Goal: Information Seeking & Learning: Obtain resource

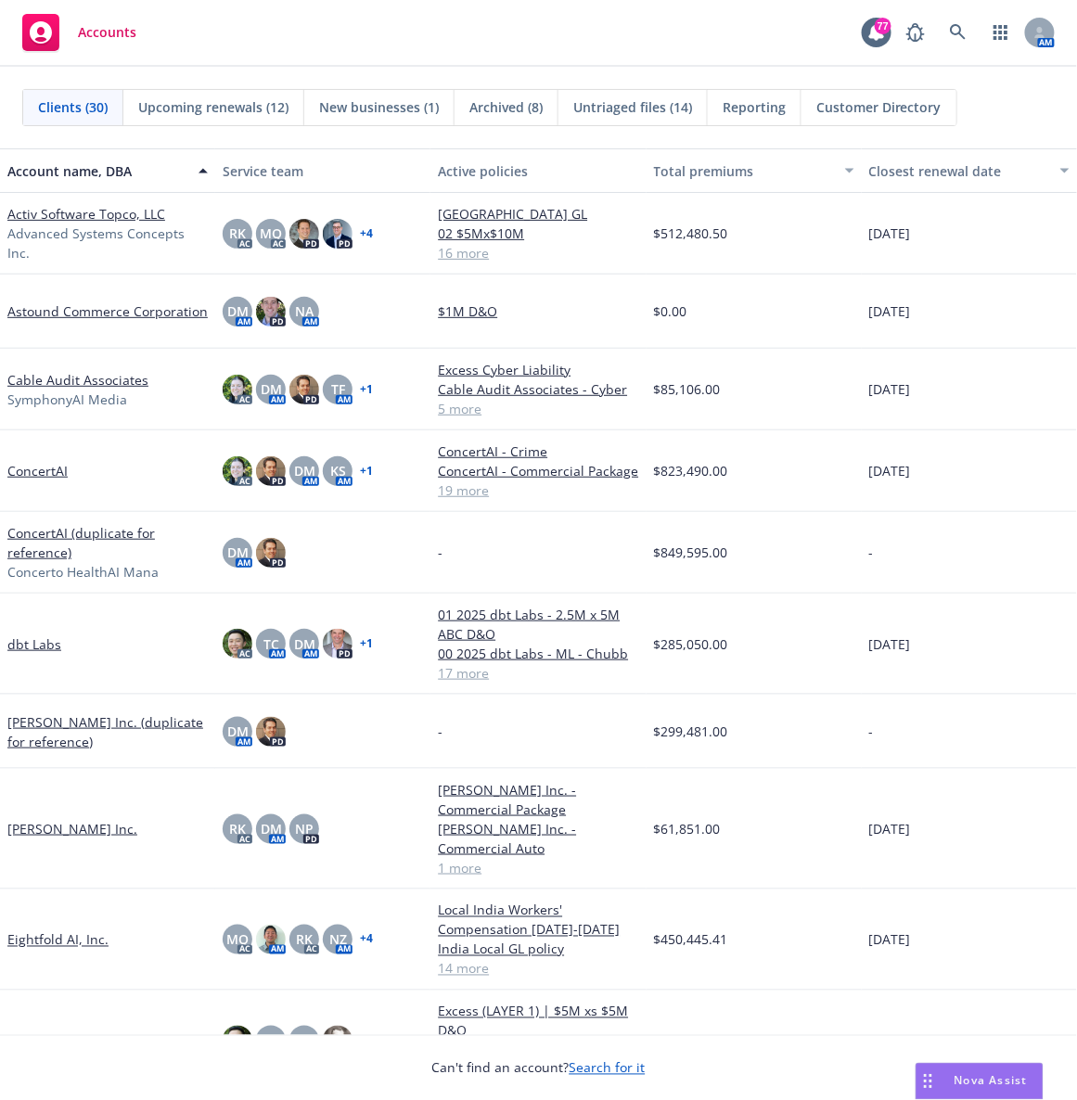
click at [539, 26] on div "Accounts 77 AM" at bounding box center [538, 33] width 1077 height 67
click at [69, 209] on link "Activ Software Topco, LLC" at bounding box center [86, 213] width 158 height 19
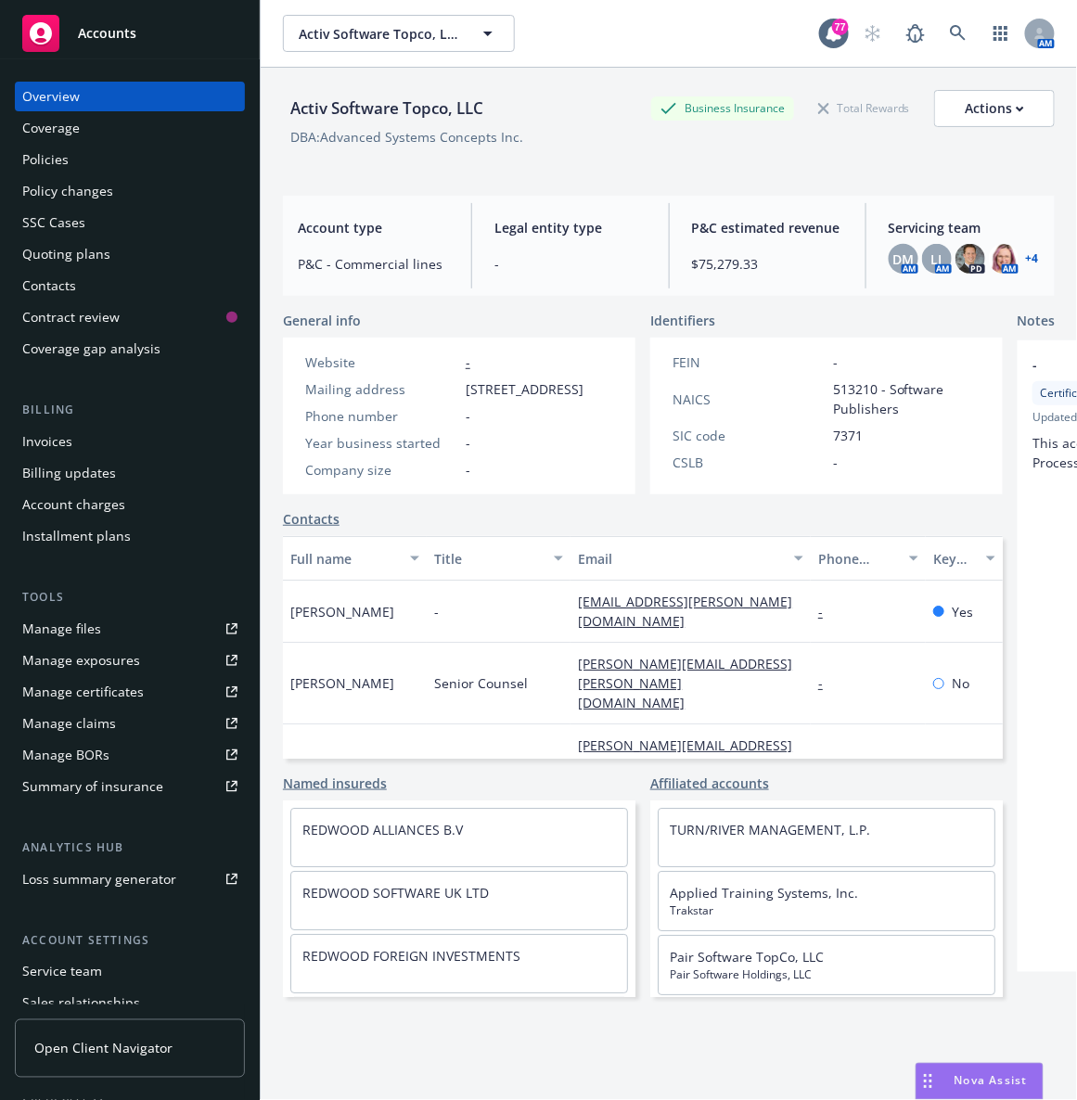
click at [70, 153] on div "Policies" at bounding box center [129, 160] width 215 height 30
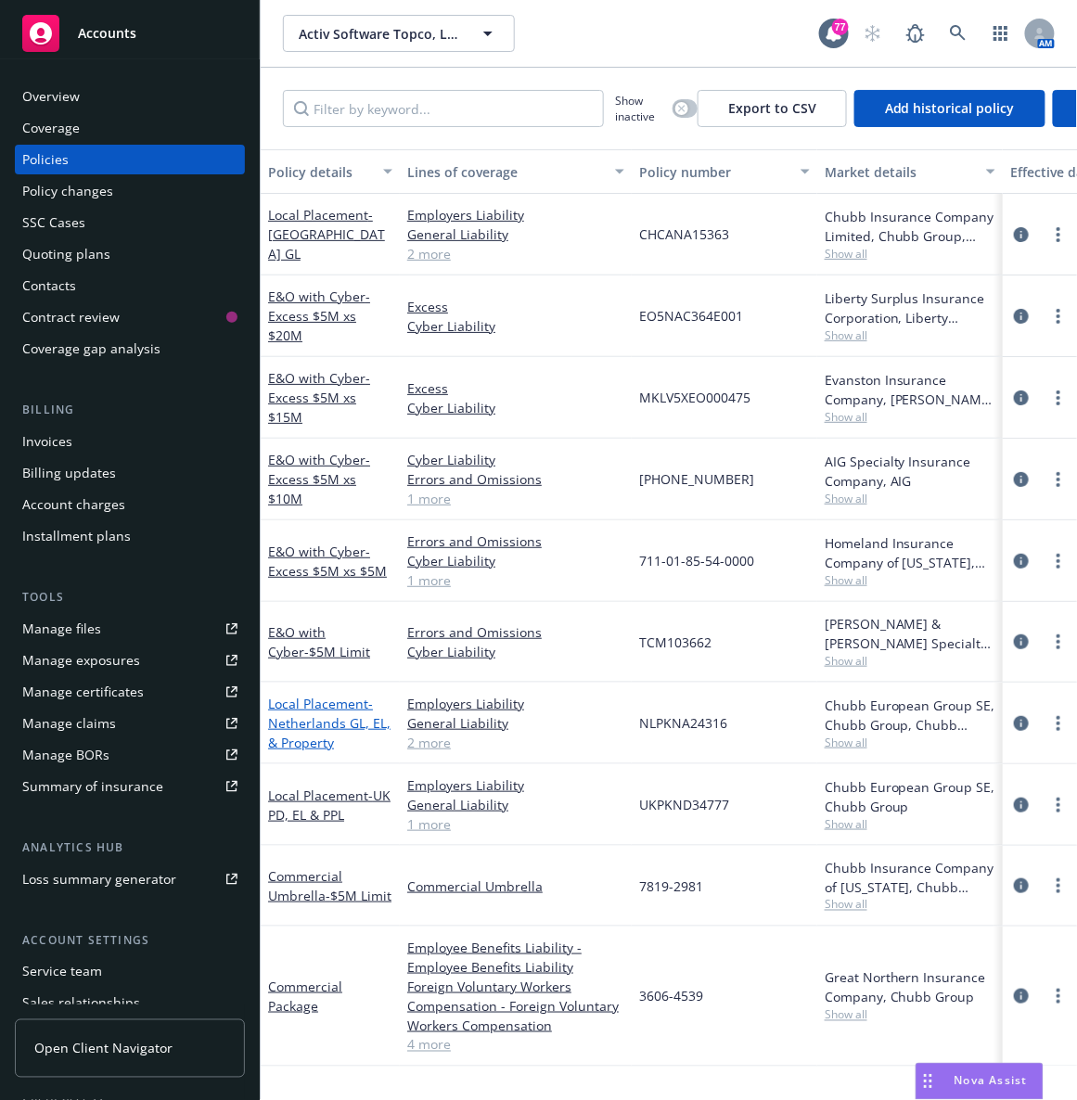
click at [297, 716] on span "- Netherlands GL, EL, & Property" at bounding box center [329, 723] width 122 height 57
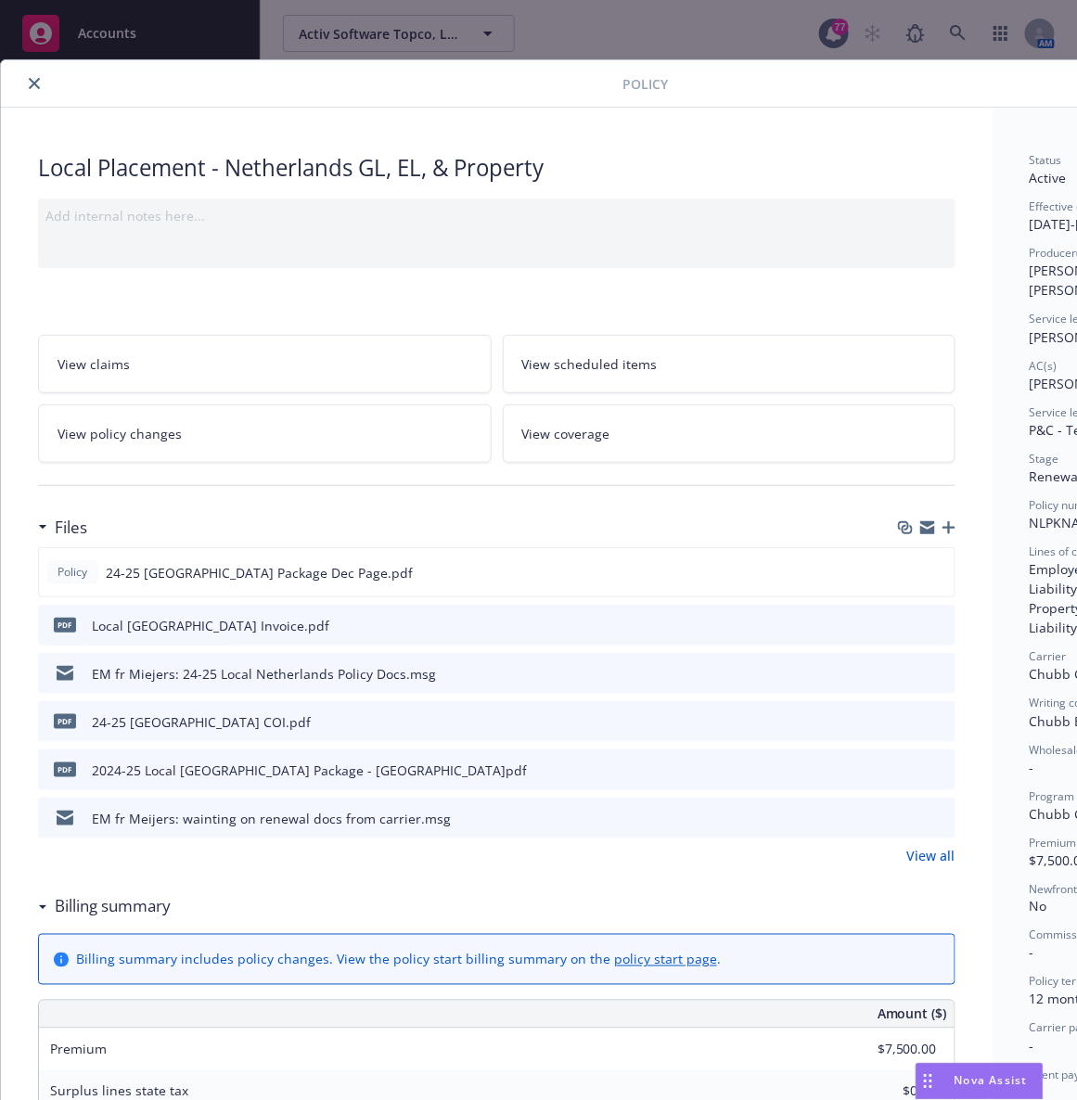
click at [717, 628] on icon "preview file" at bounding box center [937, 624] width 17 height 13
click at [36, 83] on icon "close" at bounding box center [34, 83] width 11 height 11
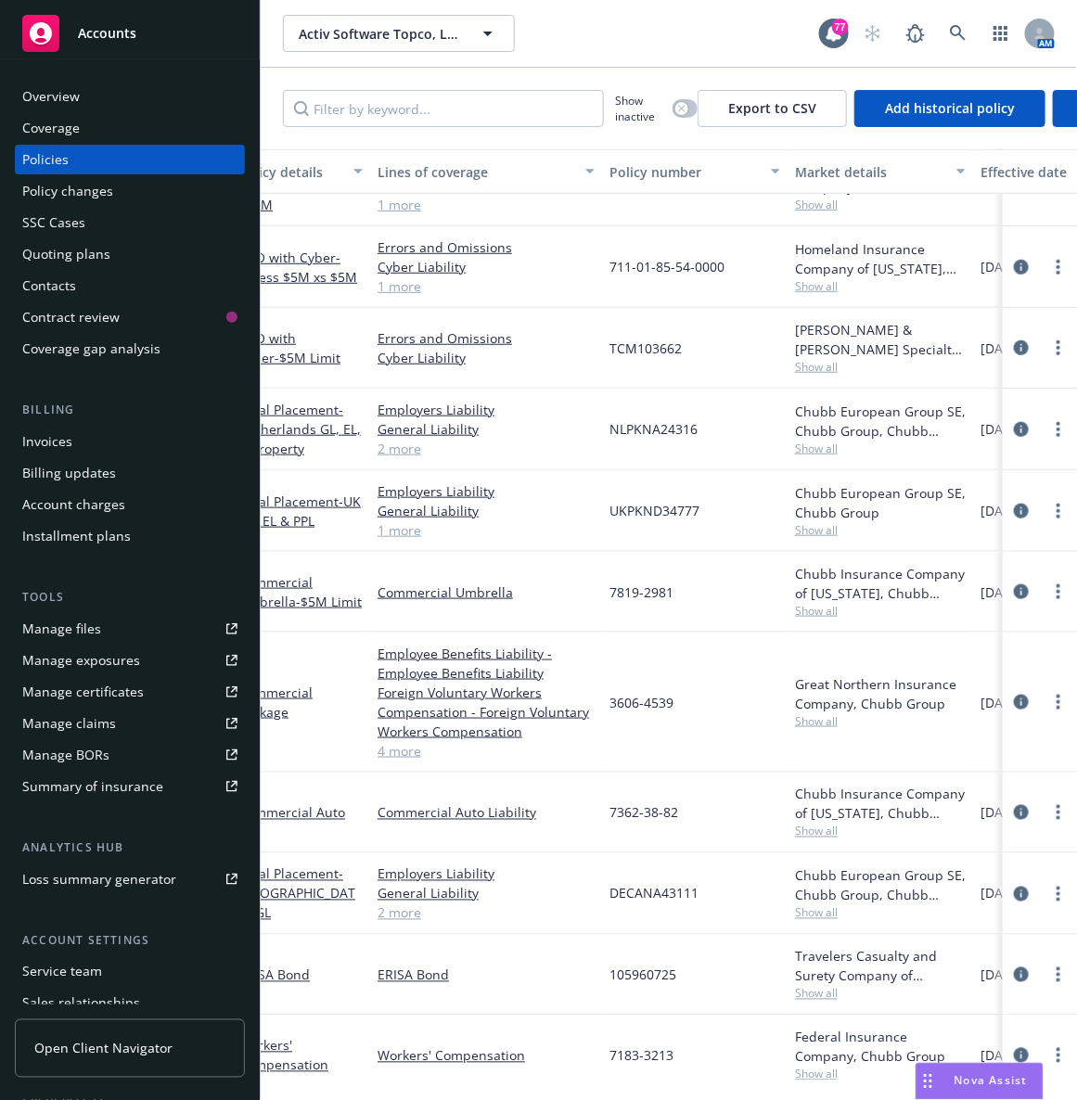
scroll to position [279, 0]
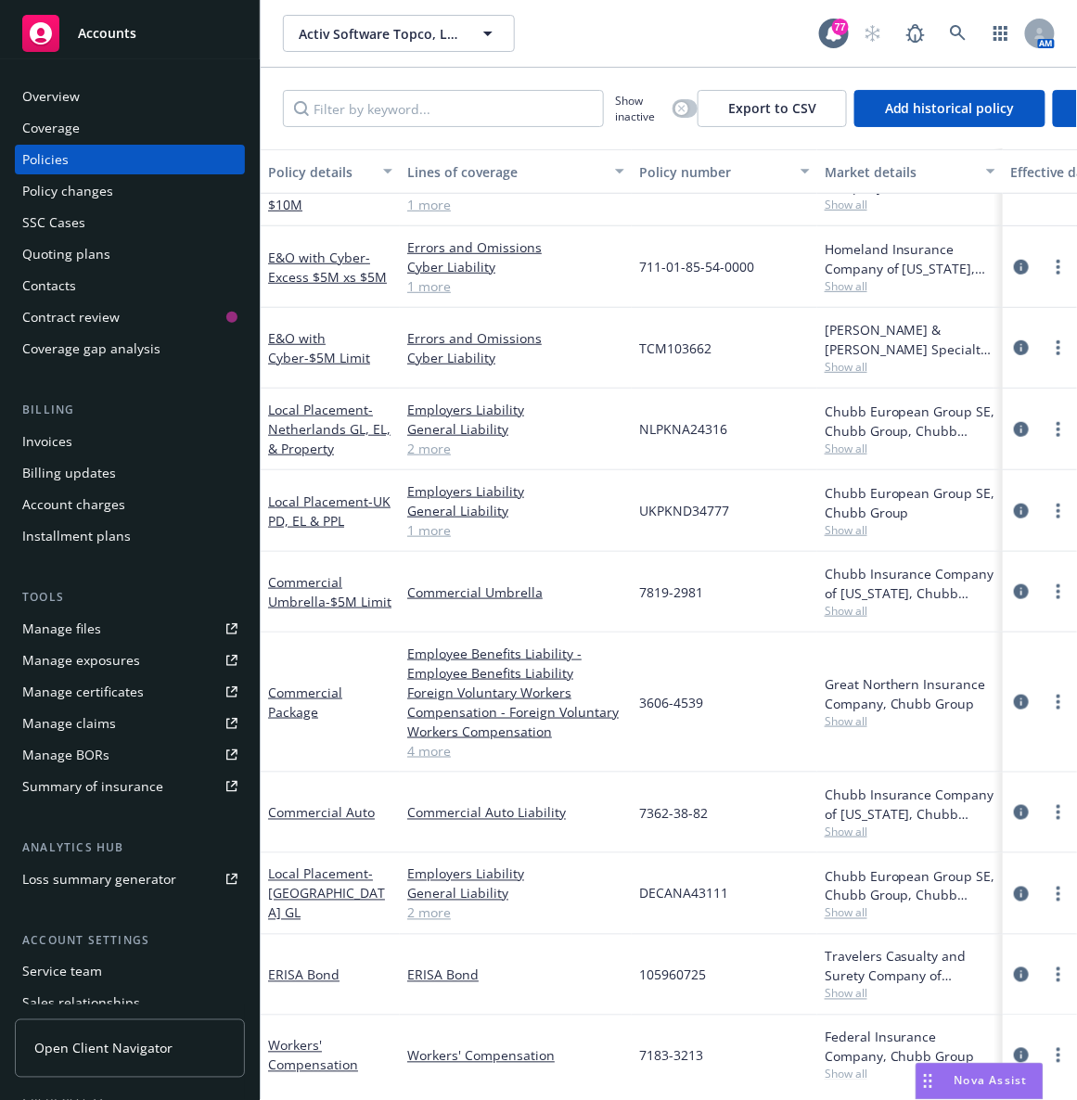
click at [136, 36] on div "Accounts" at bounding box center [129, 33] width 215 height 37
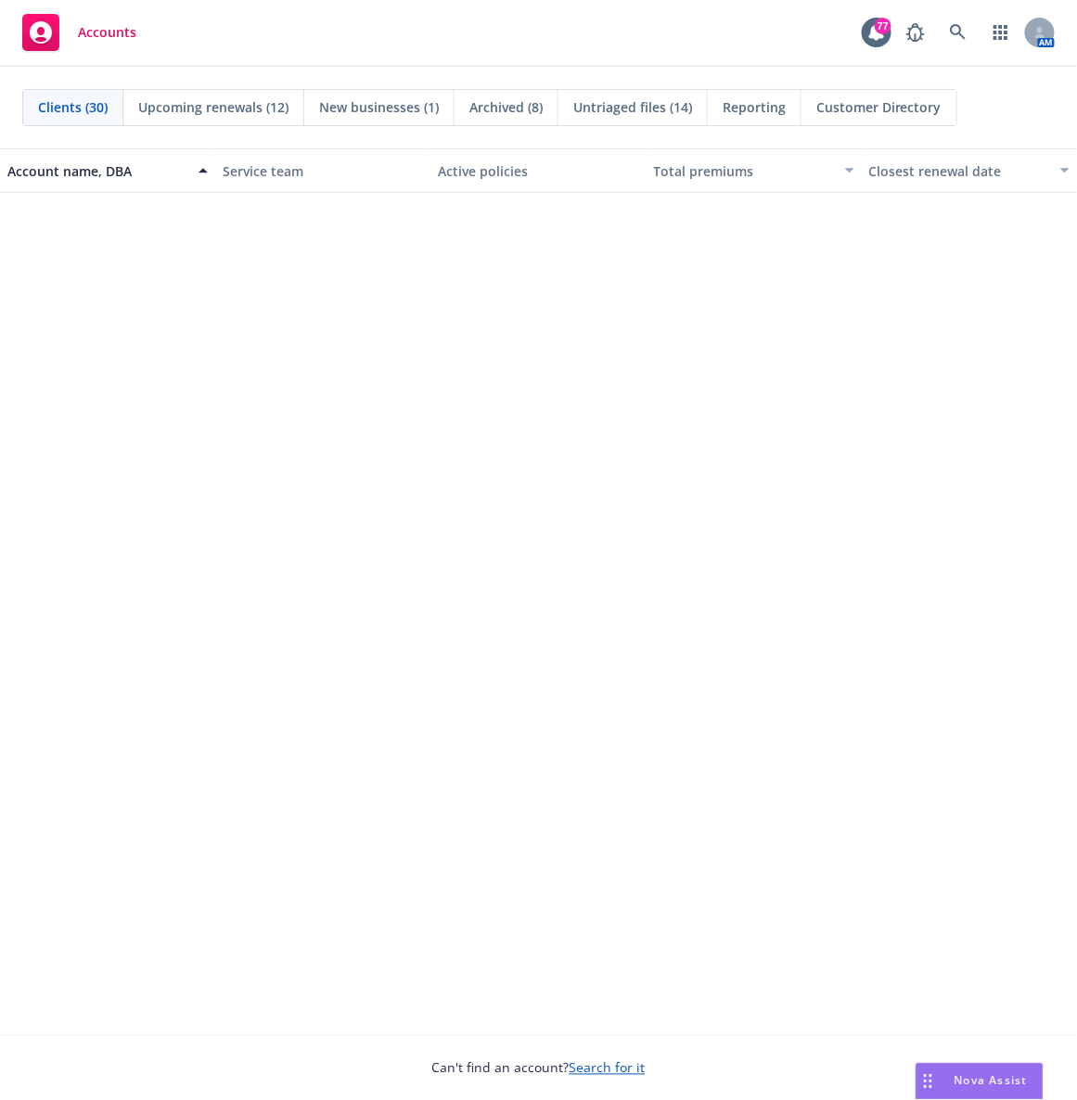
scroll to position [1384, 0]
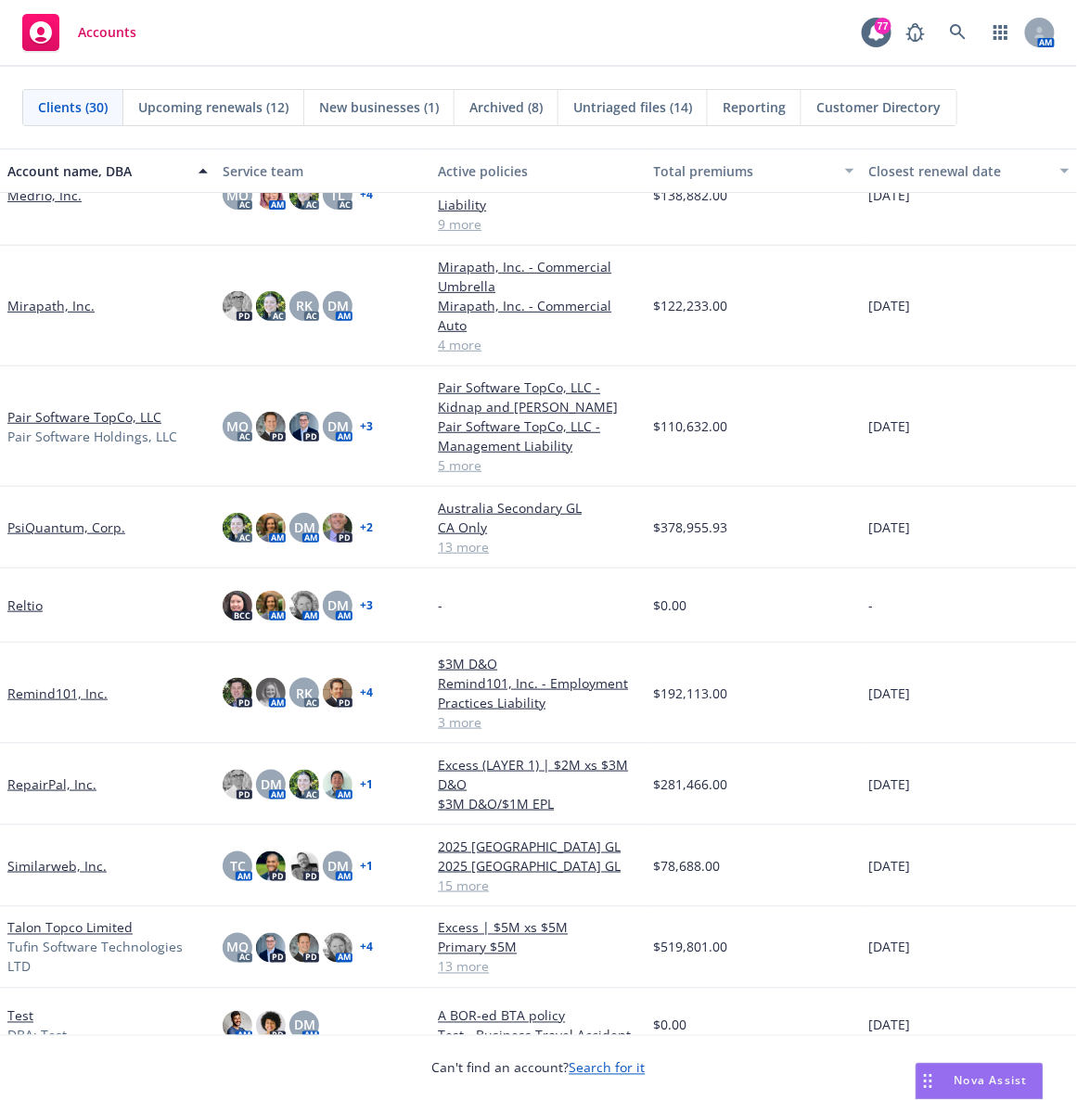
drag, startPoint x: 62, startPoint y: 416, endPoint x: 36, endPoint y: 523, distance: 110.7
click at [717, 733] on span "Nova Assist" at bounding box center [990, 1081] width 73 height 16
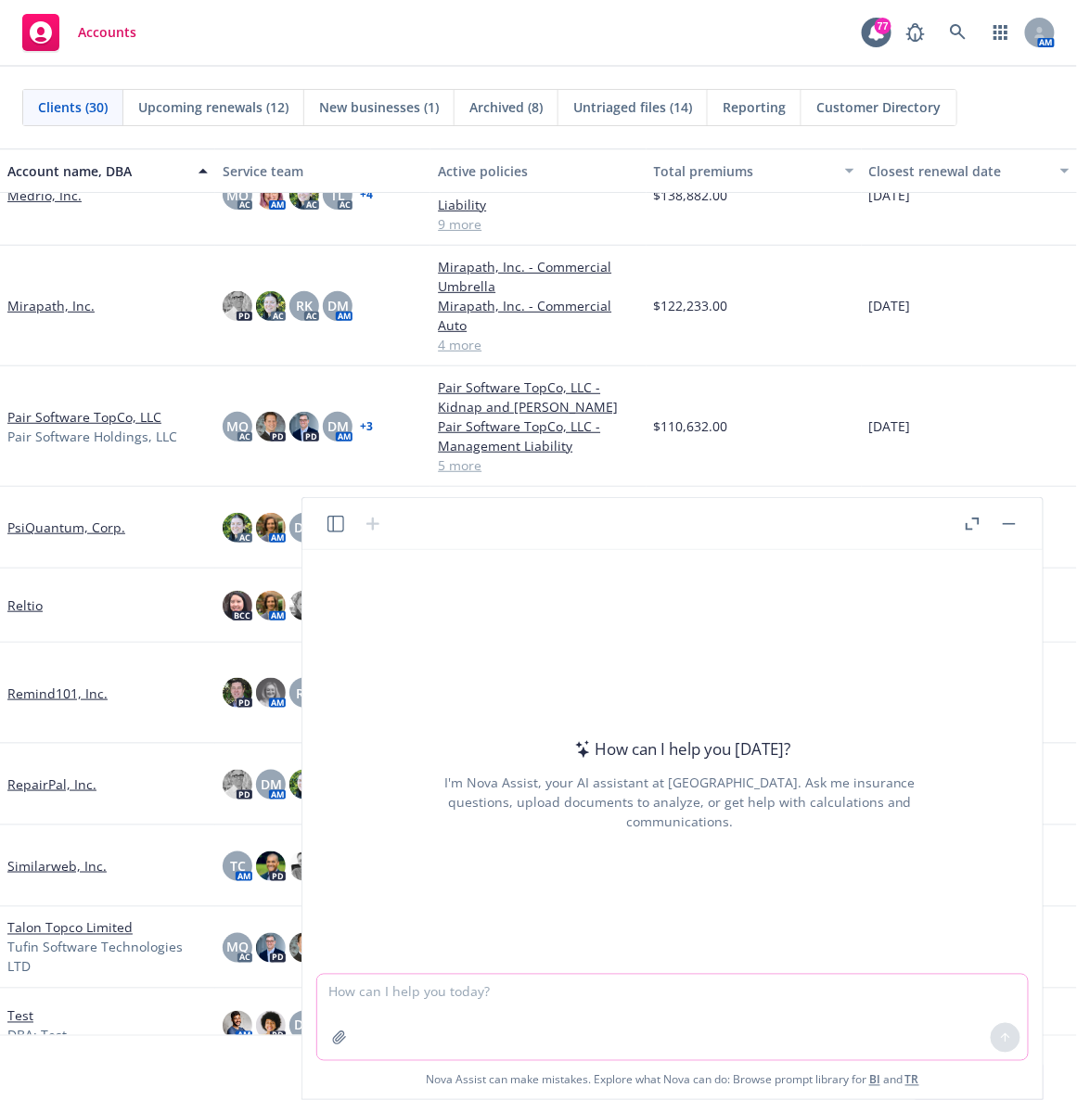
click at [717, 733] on textarea at bounding box center [672, 1017] width 710 height 85
type textarea "c"
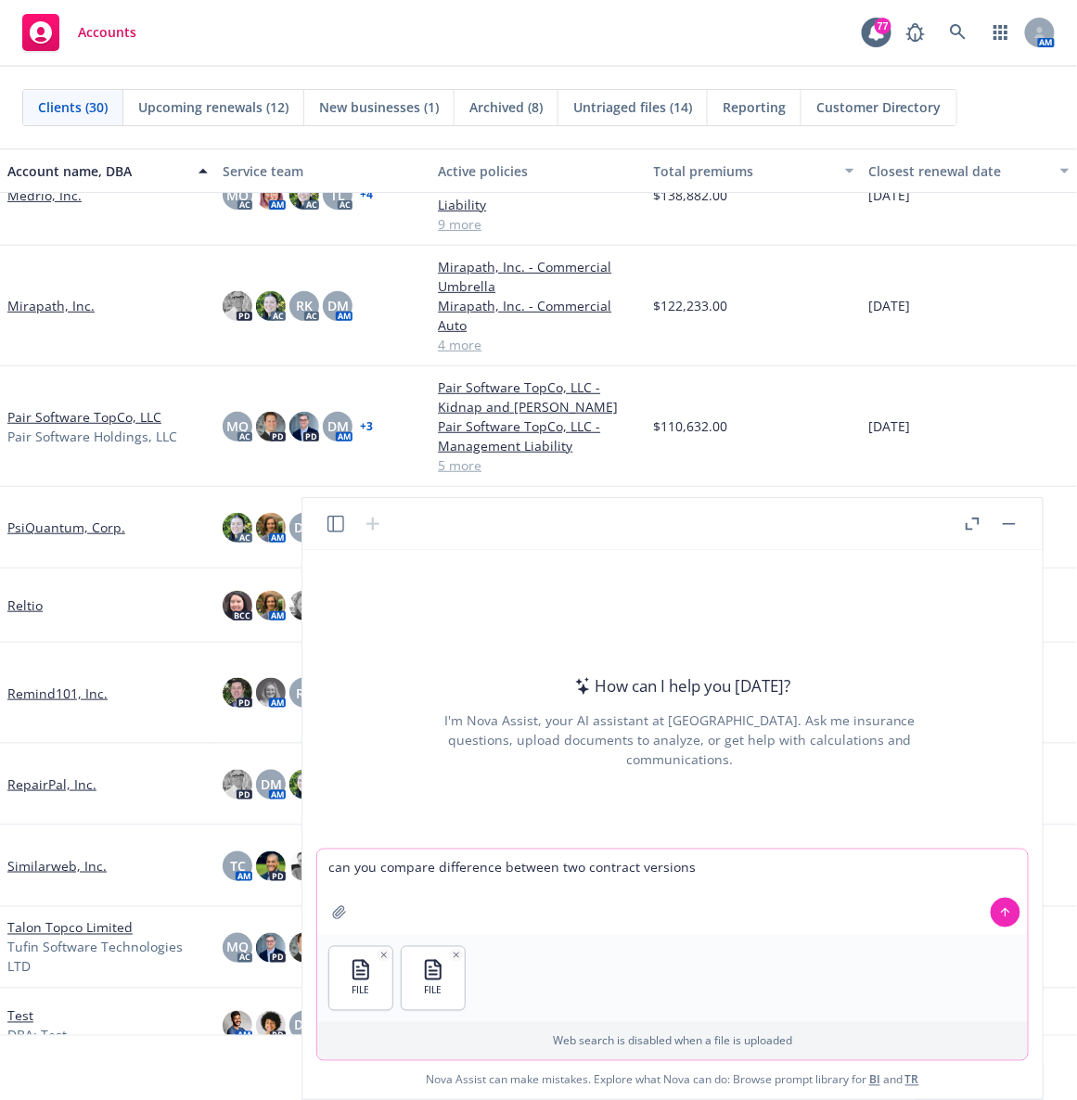
type textarea "can you compare difference between two contract versions?"
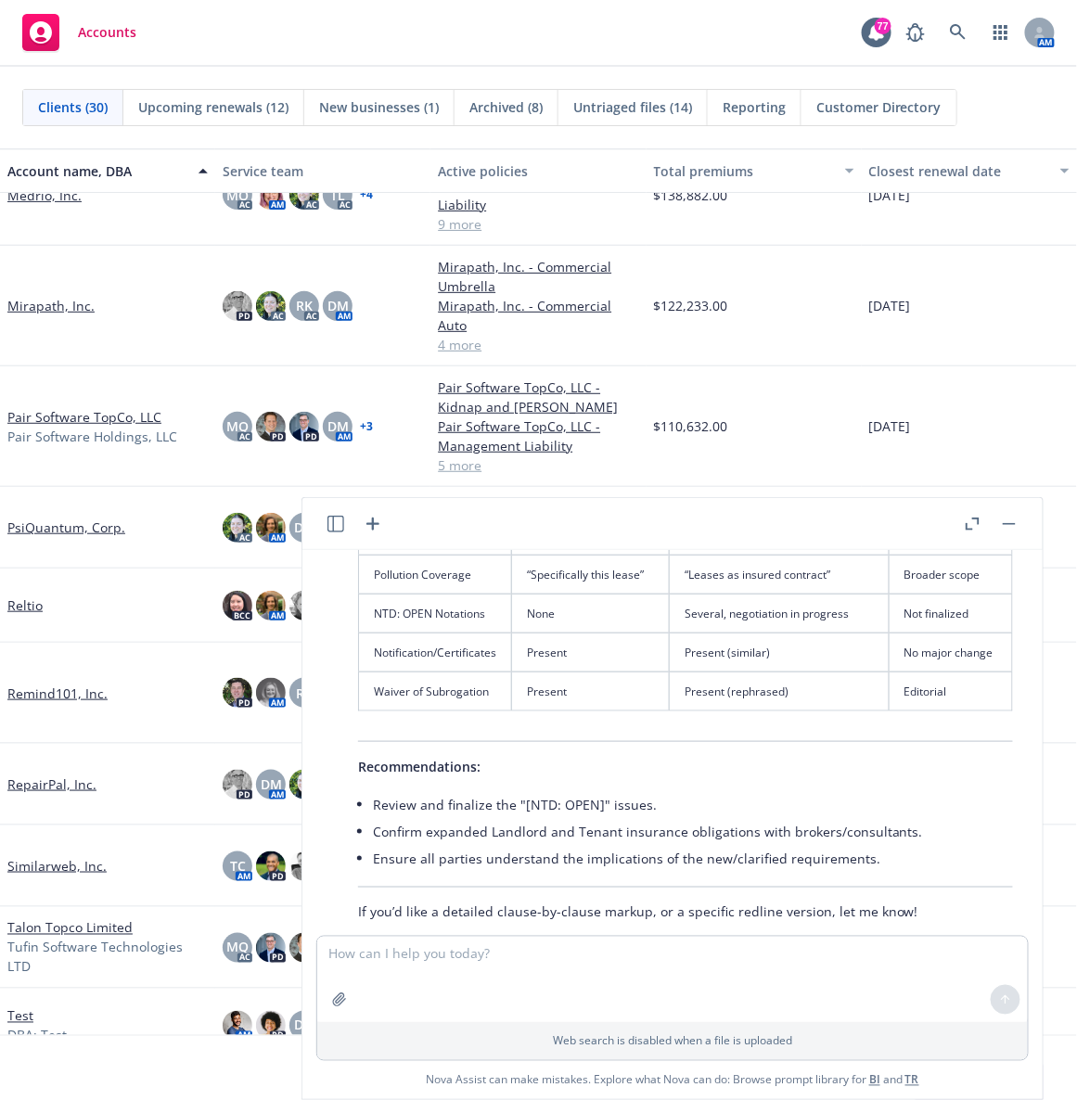
scroll to position [1404, 0]
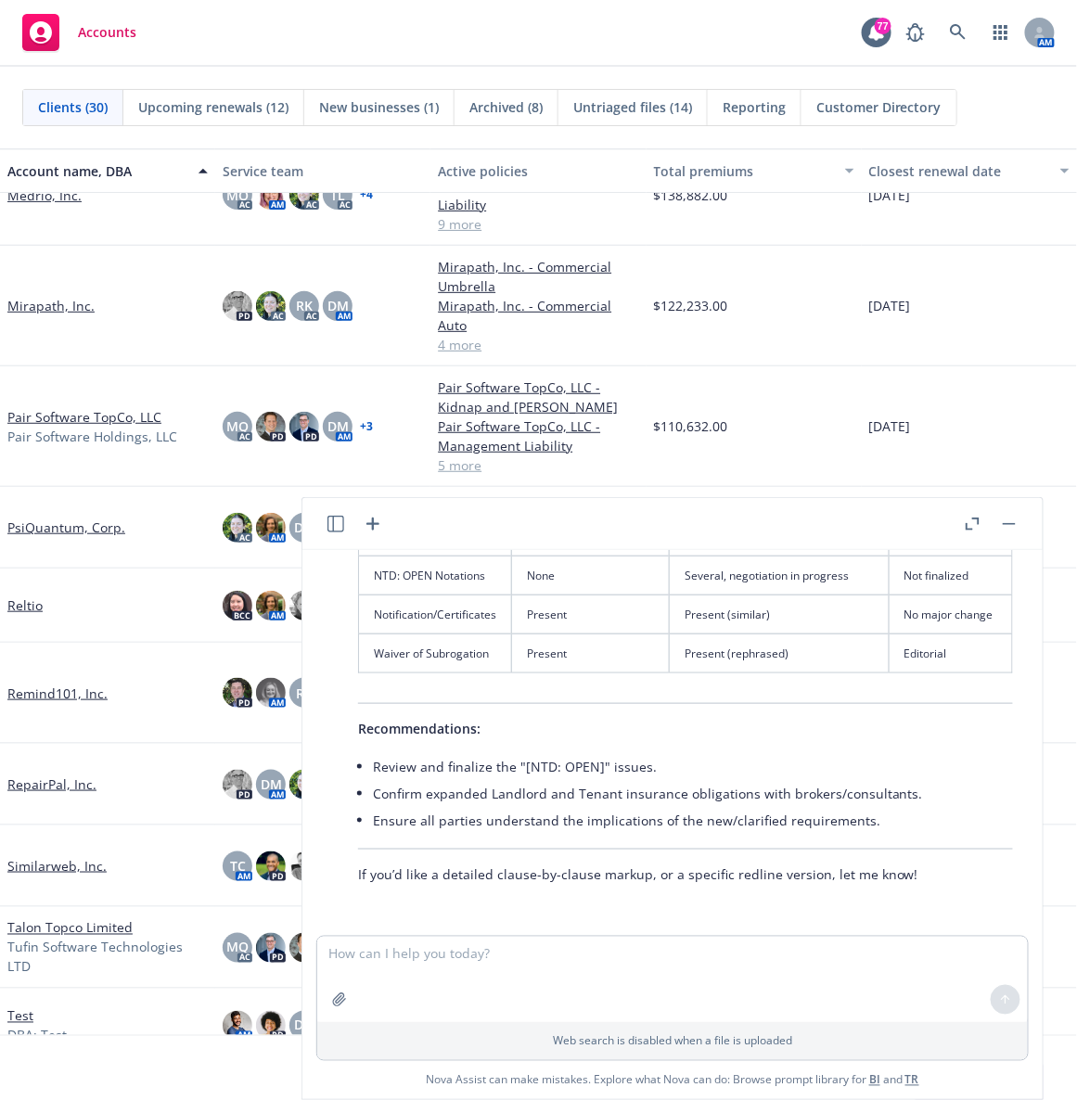
click at [717, 518] on icon "button" at bounding box center [973, 524] width 14 height 13
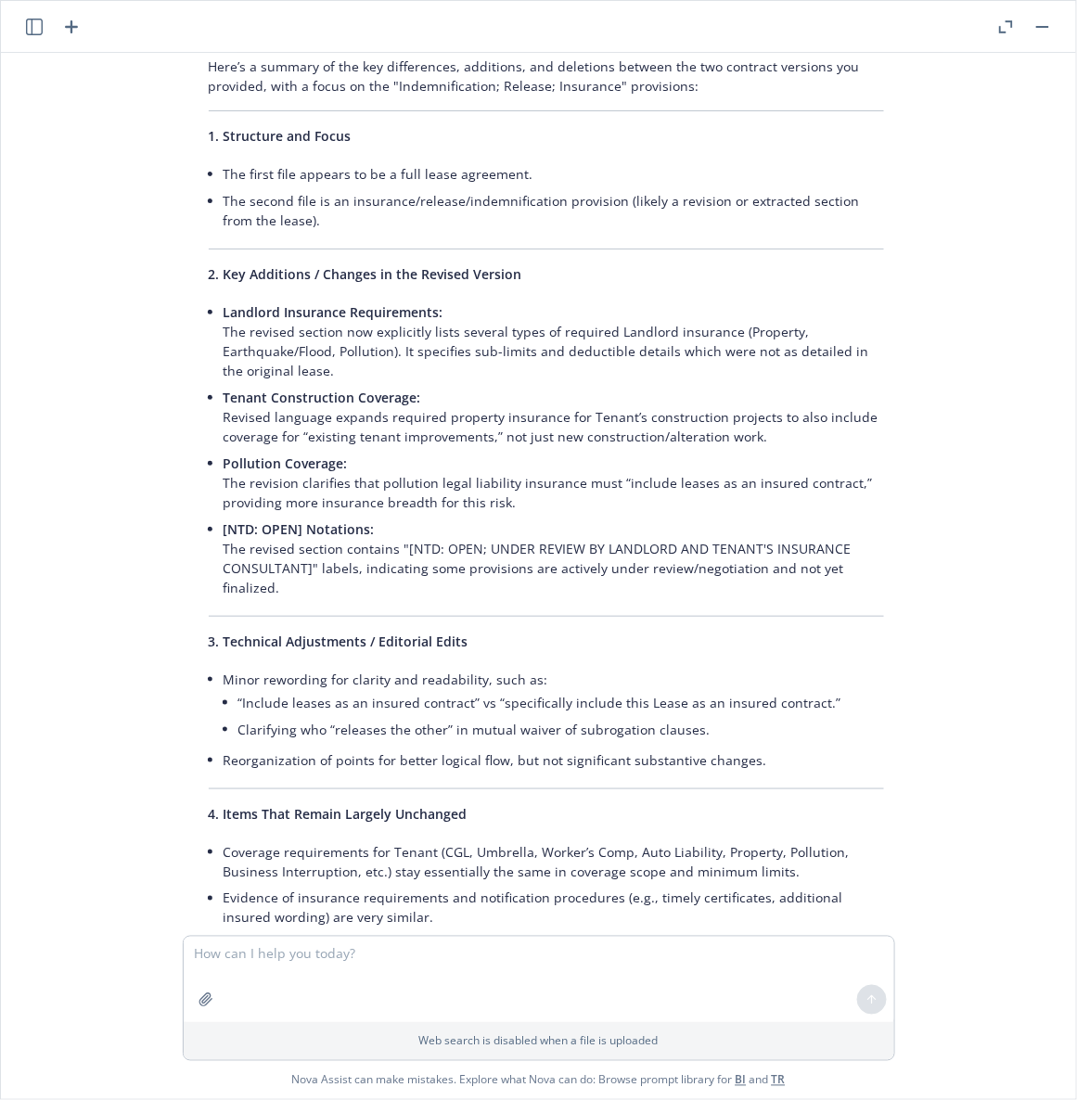
scroll to position [139, 0]
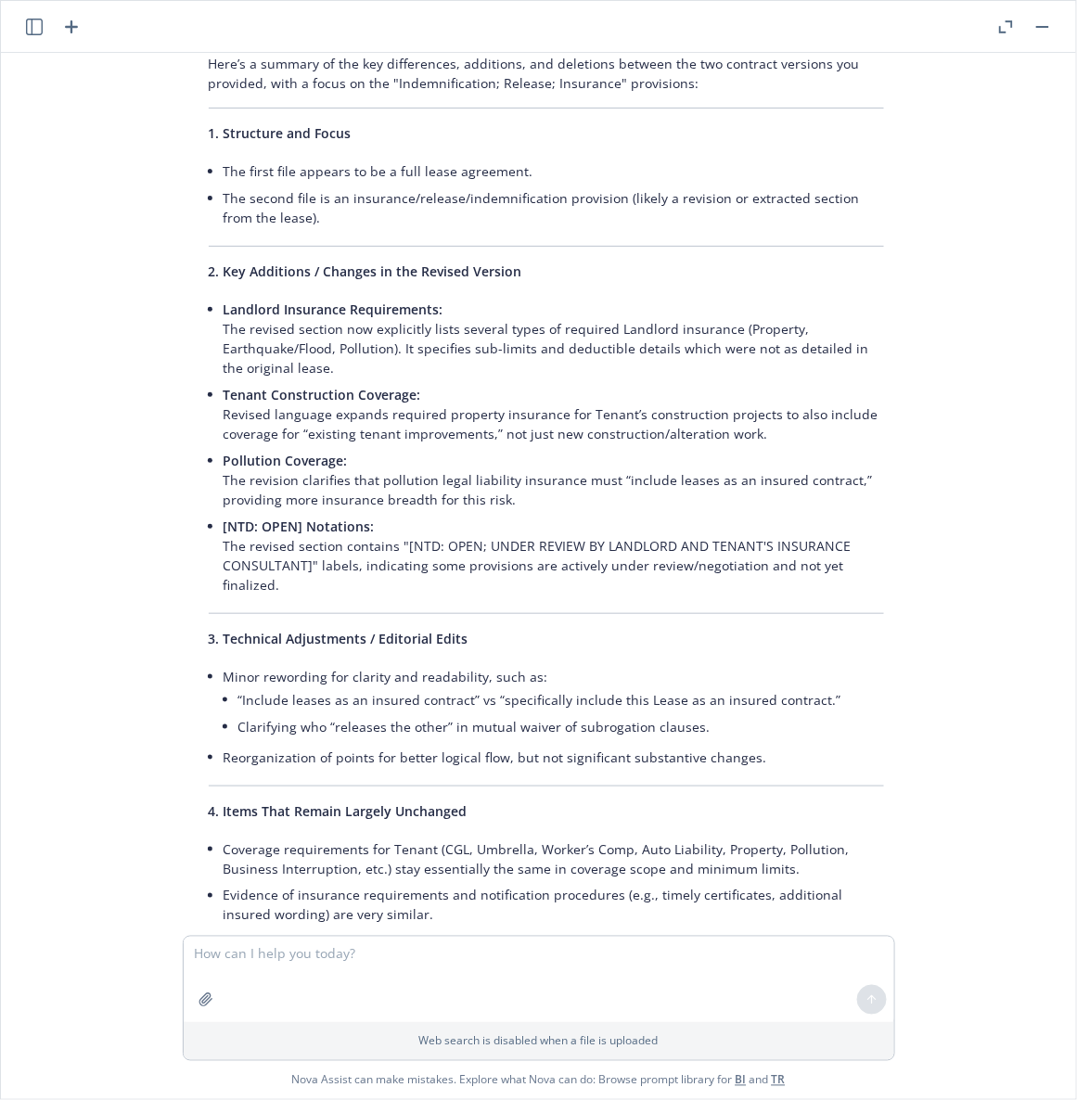
click at [717, 369] on div "docx Related Midwest - Psi Quantum Lease Agreement (KE Draft 8.19.25)(118439840…" at bounding box center [538, 494] width 1060 height 883
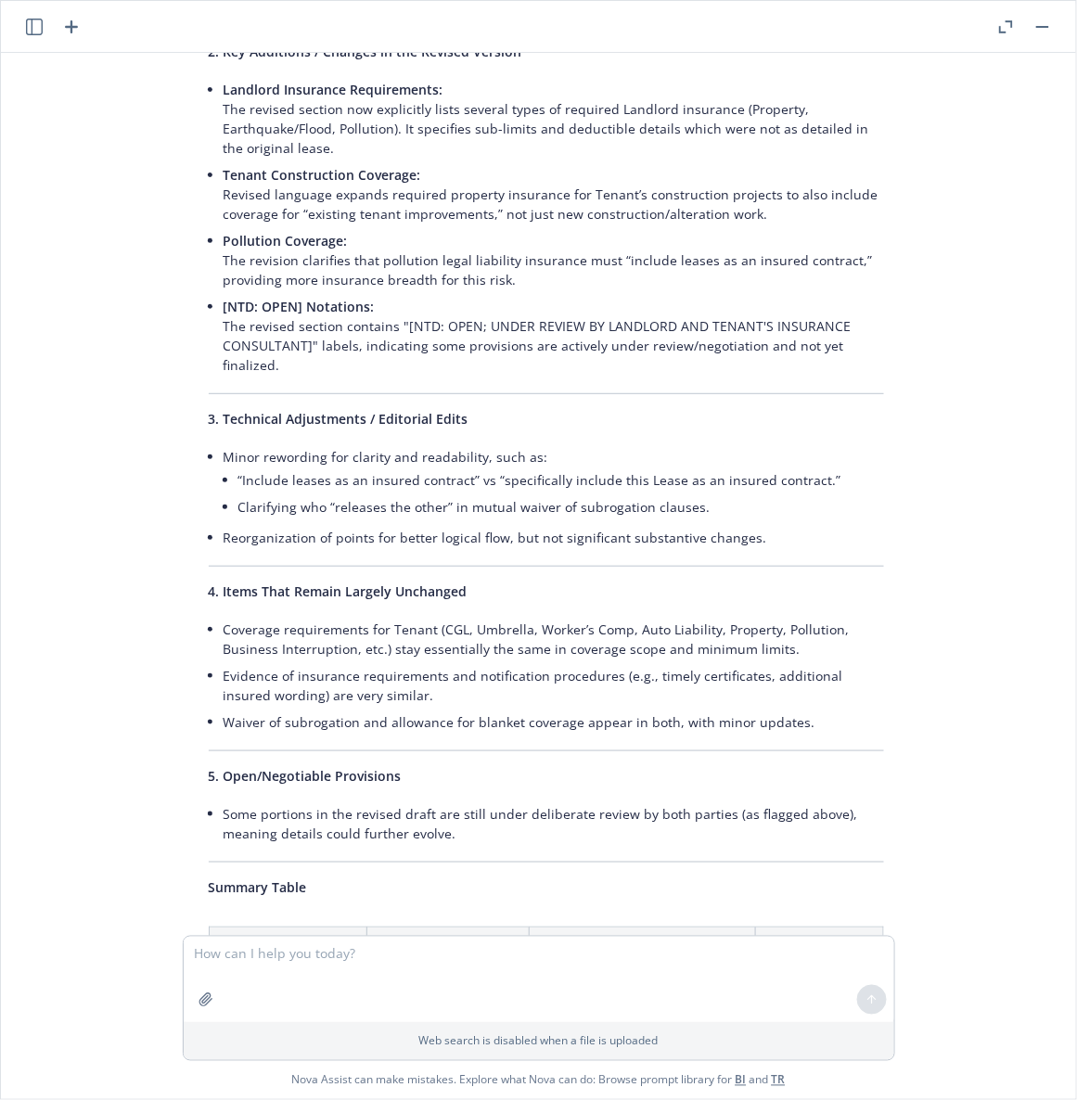
scroll to position [374, 0]
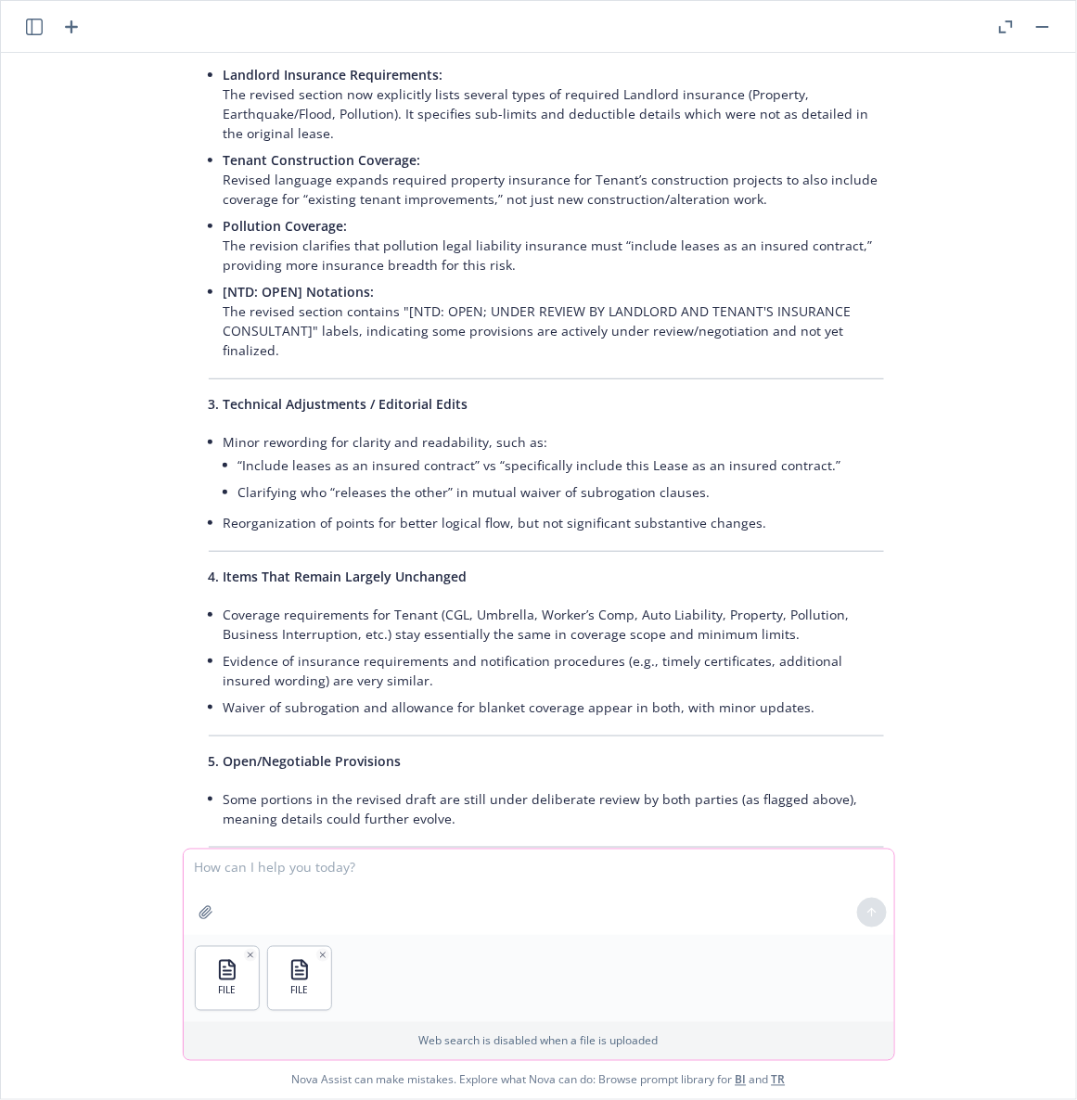
click at [246, 733] on textarea at bounding box center [539, 892] width 710 height 85
type textarea "find differences in two lease provisions"
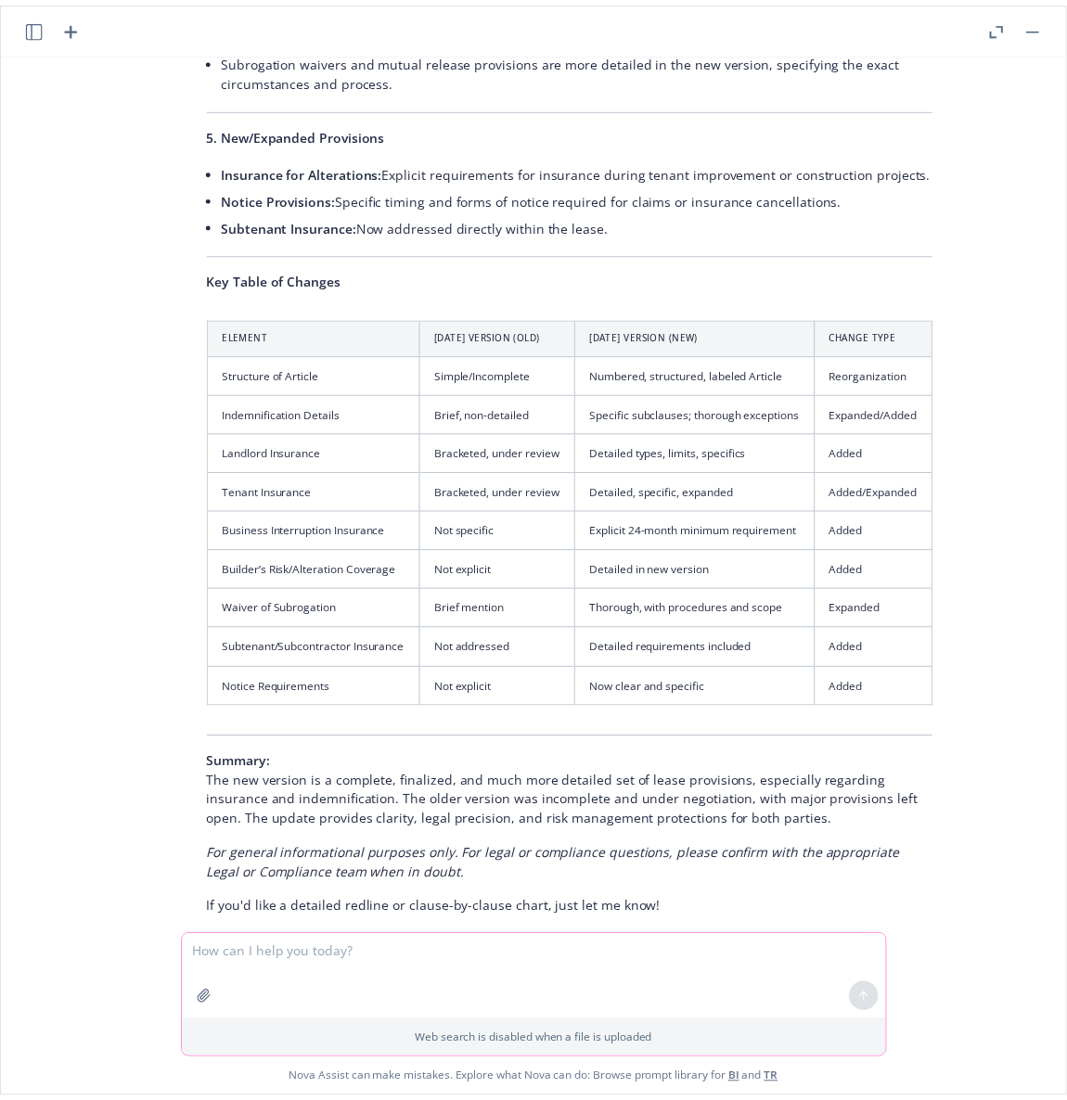
scroll to position [2628, 0]
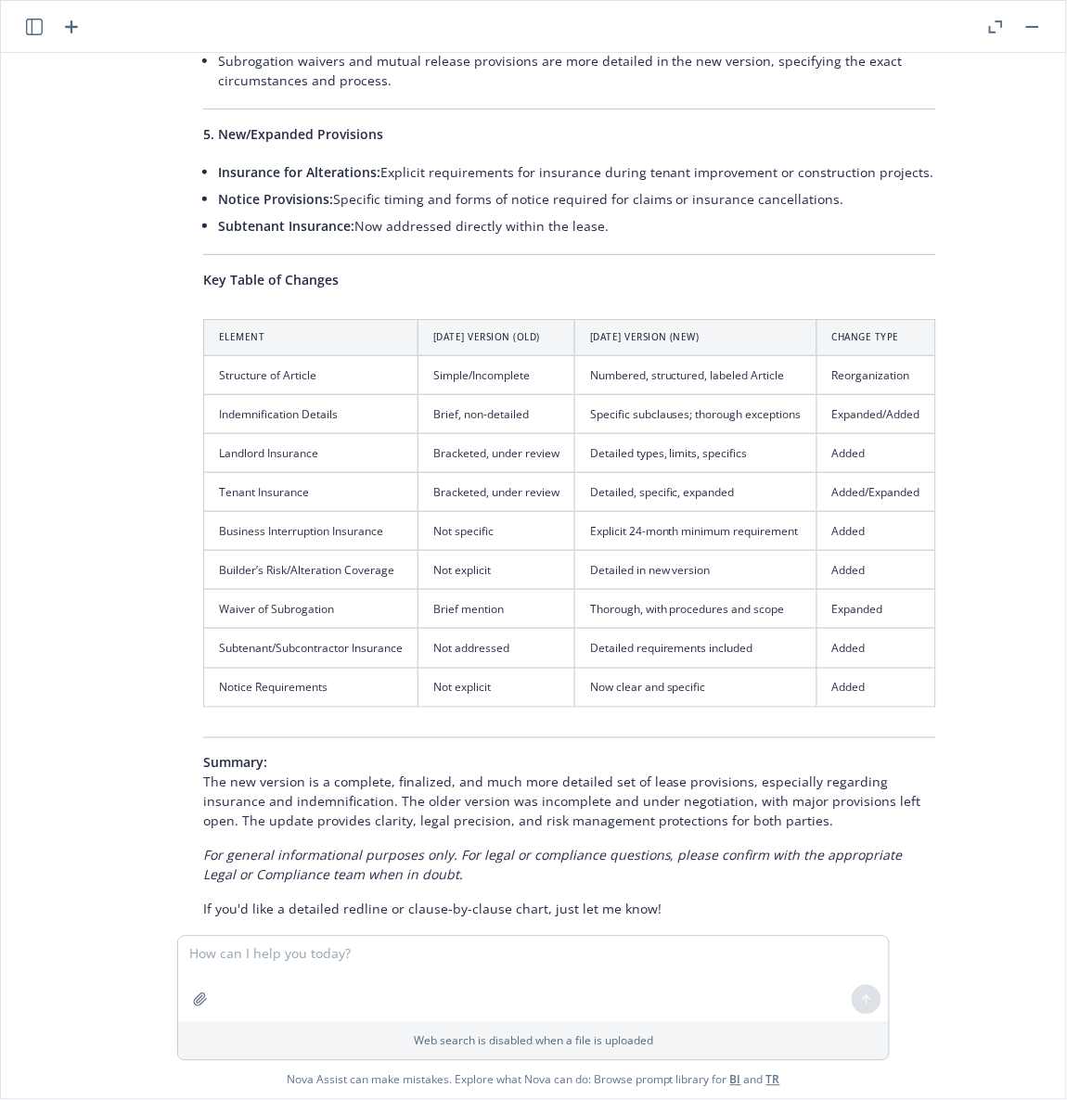
click at [581, 19] on header at bounding box center [533, 27] width 1065 height 52
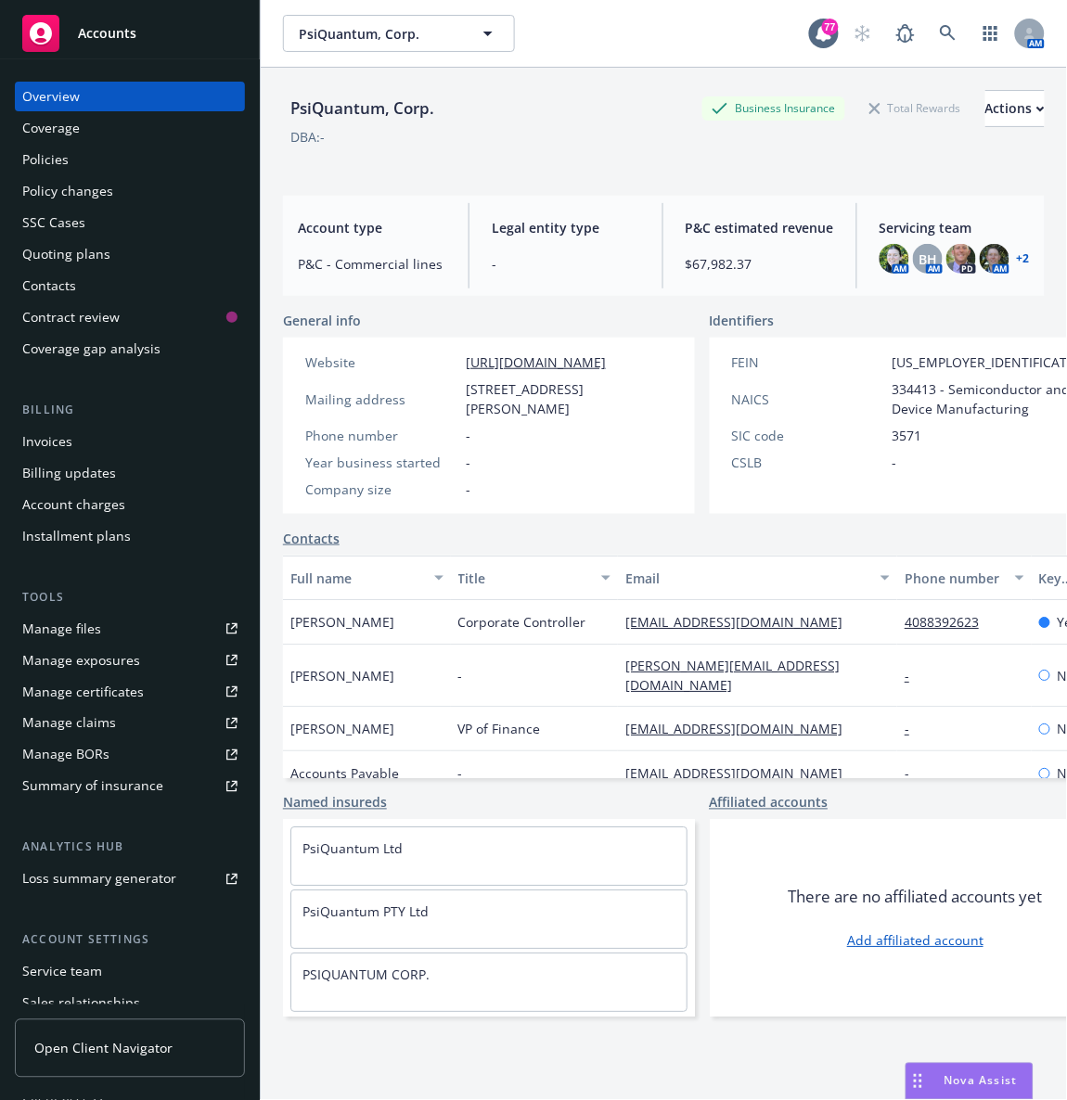
click at [63, 170] on div "Policies" at bounding box center [45, 160] width 46 height 30
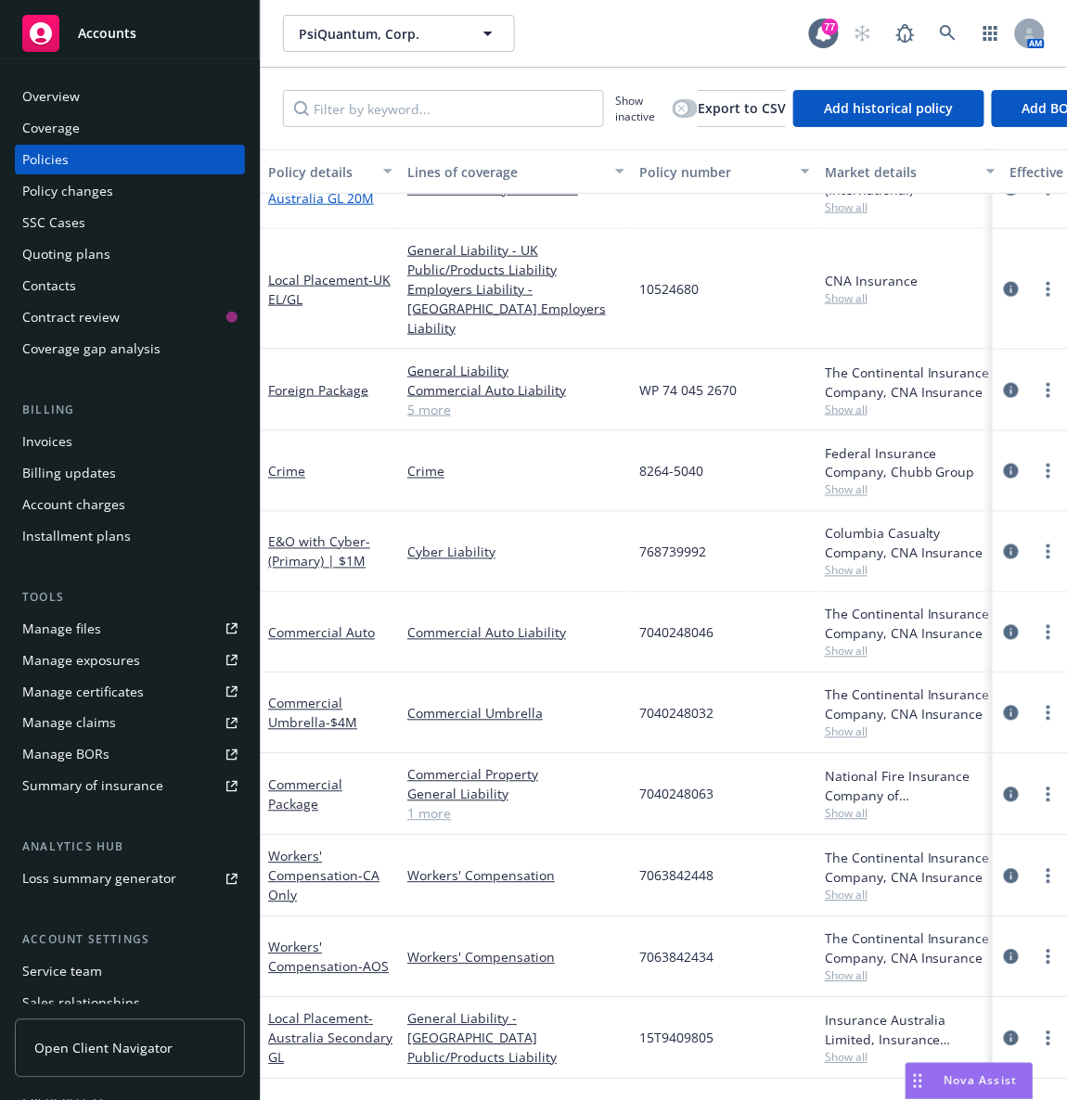
scroll to position [352, 0]
click at [286, 939] on link "Workers' Compensation - AOS" at bounding box center [328, 957] width 121 height 37
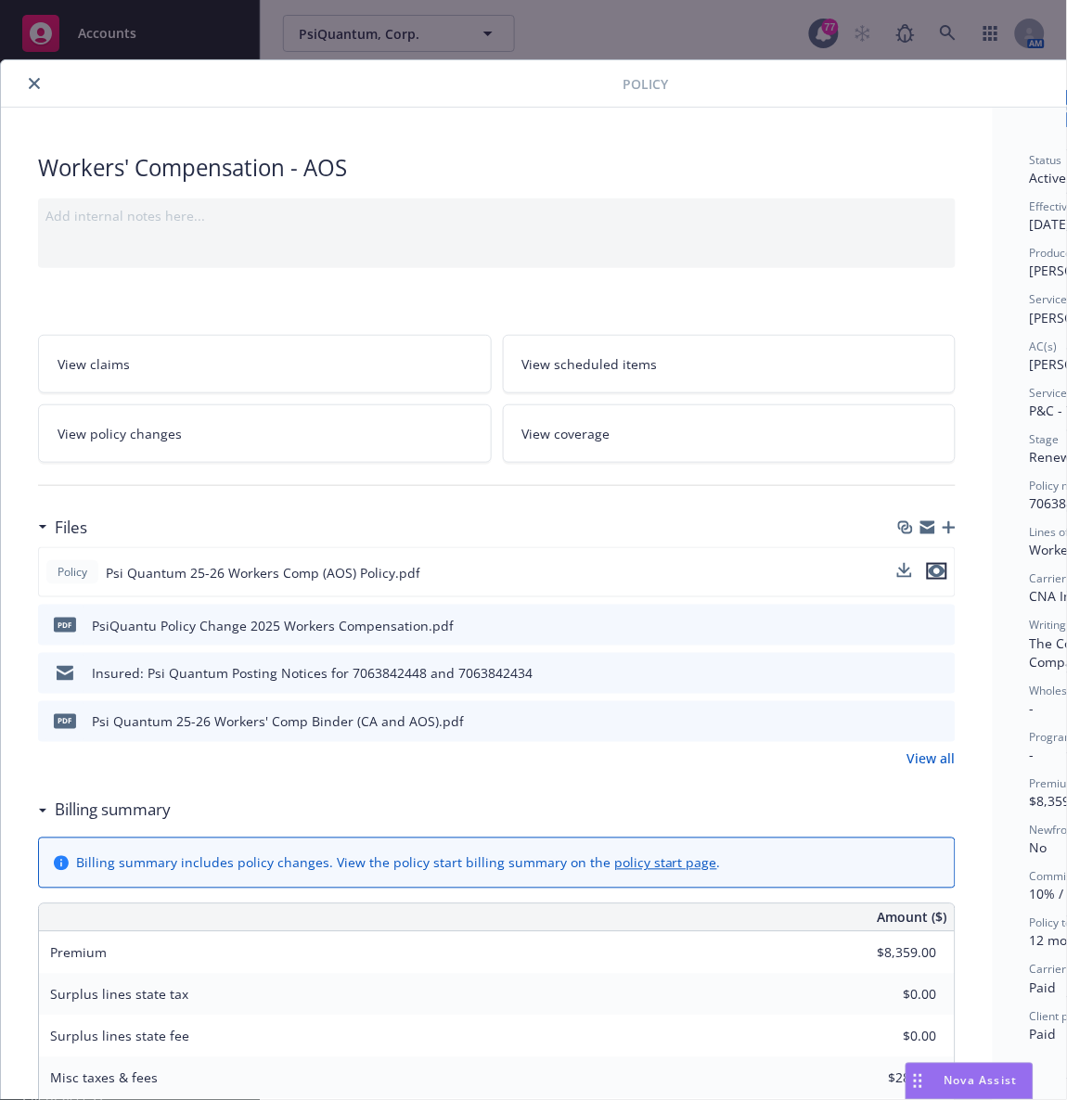
click at [938, 576] on icon "preview file" at bounding box center [936, 571] width 17 height 13
click at [32, 92] on button "close" at bounding box center [34, 83] width 22 height 22
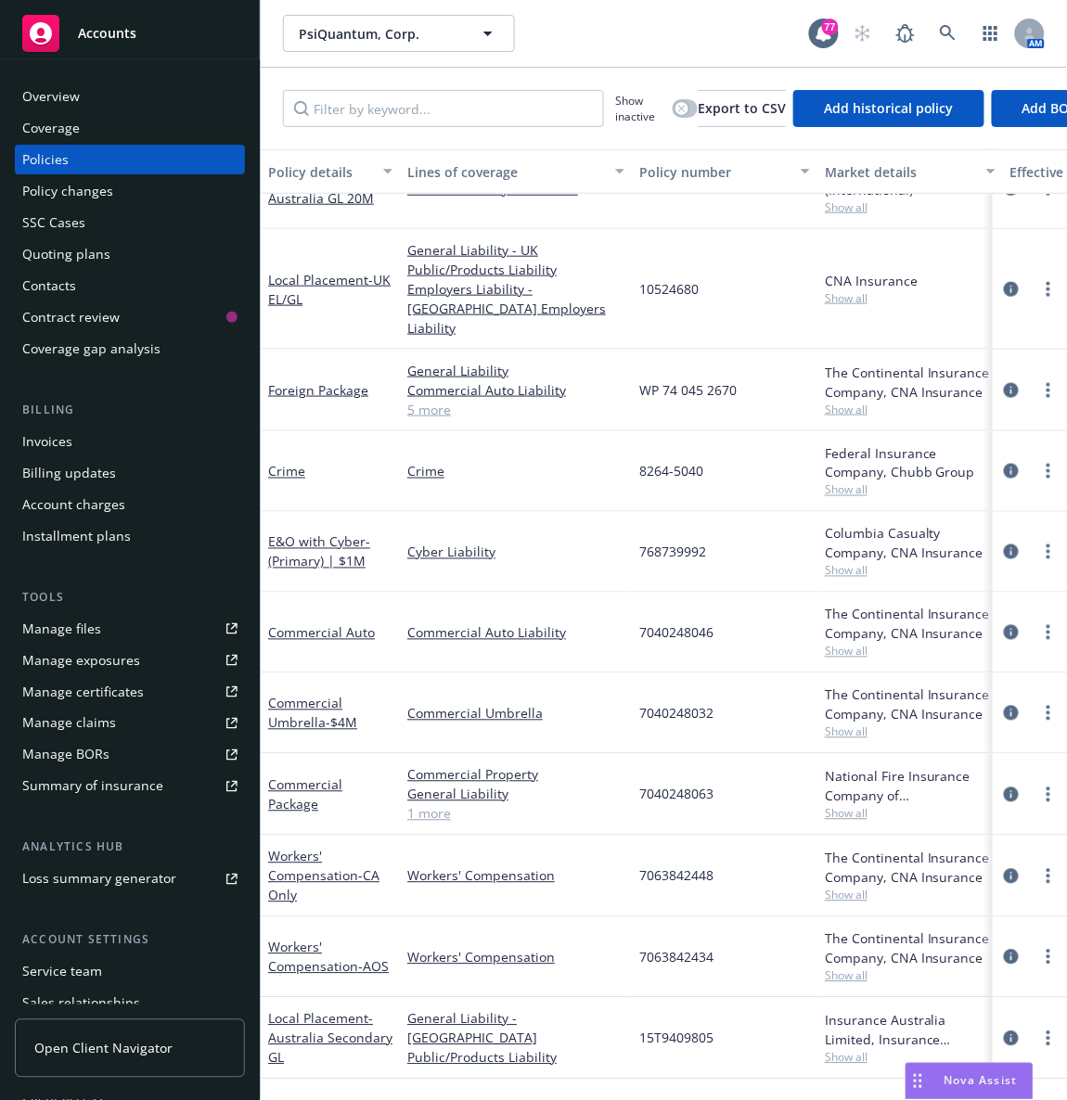
click at [98, 617] on link "Manage files" at bounding box center [130, 629] width 230 height 30
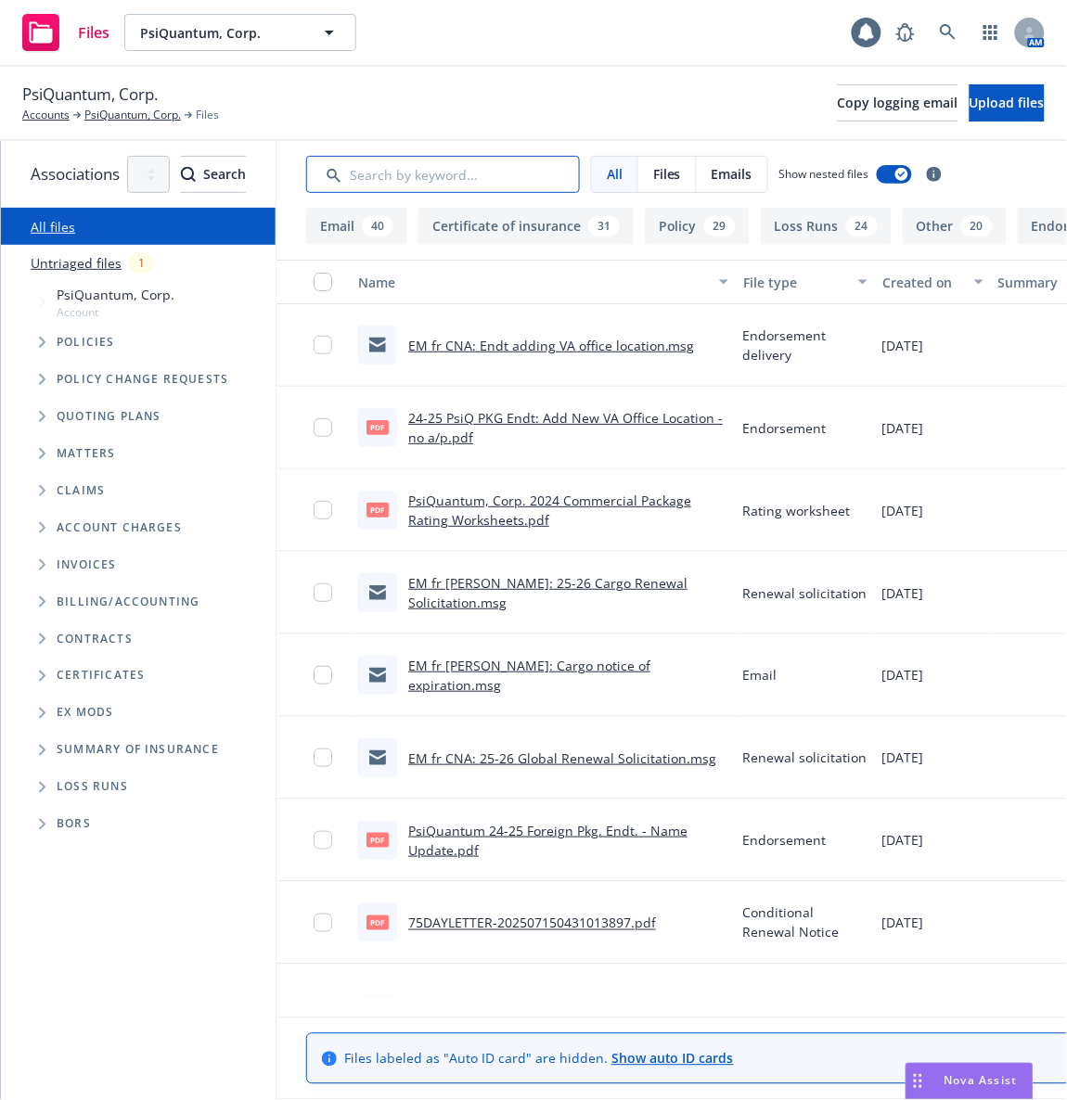
click at [459, 174] on input "Search by keyword..." at bounding box center [443, 174] width 274 height 37
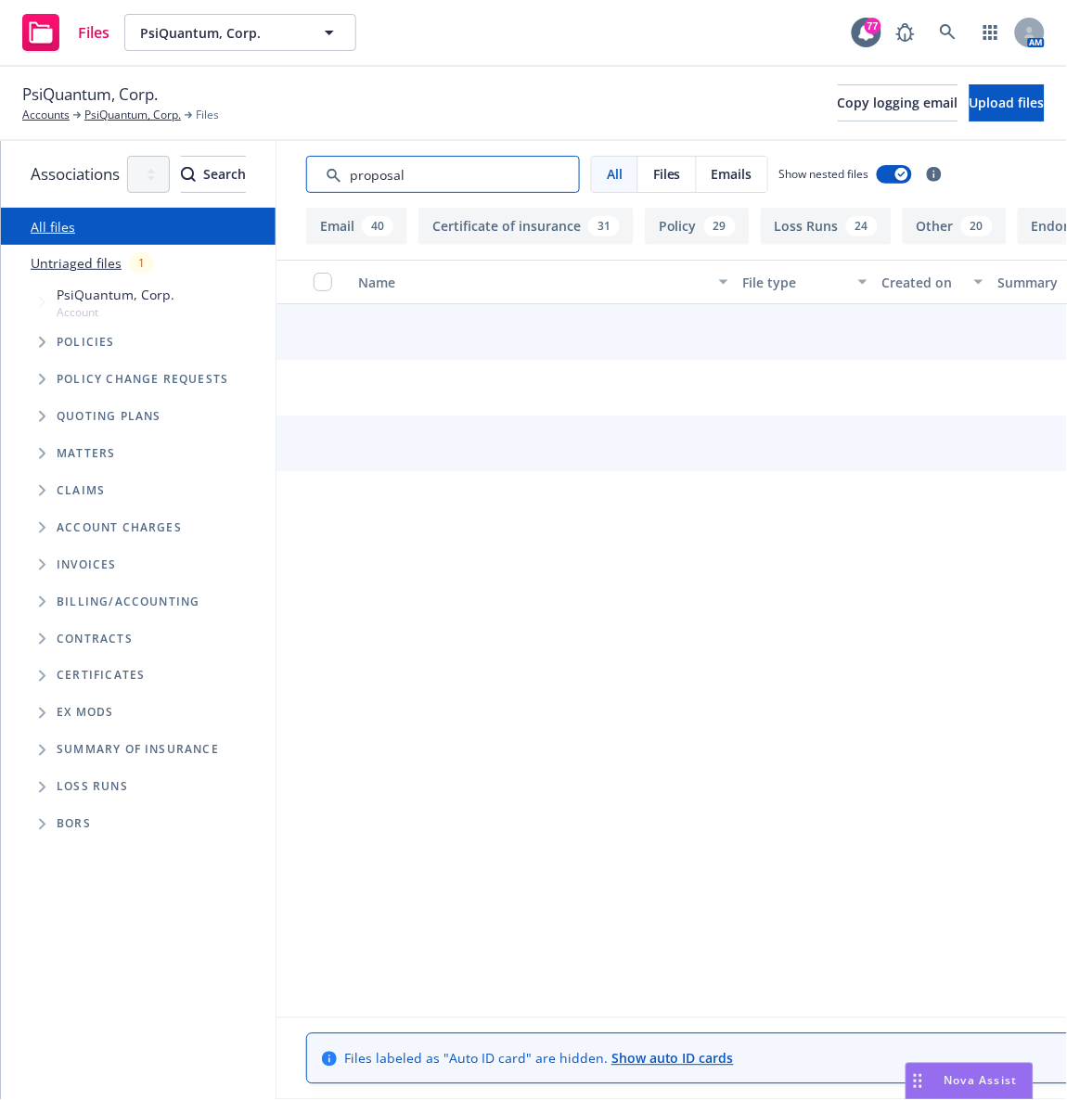
type input "proposal"
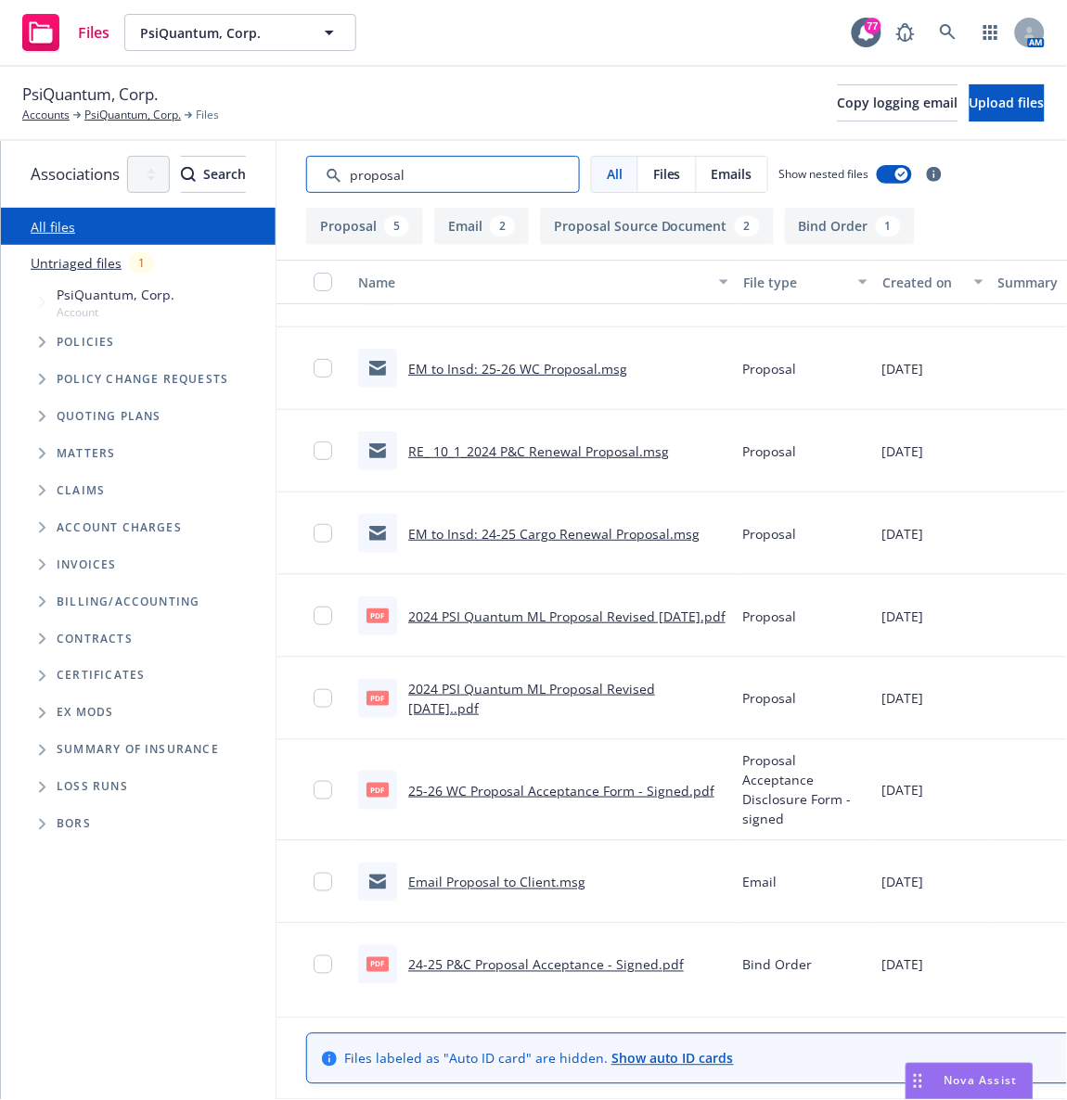
scroll to position [61, 0]
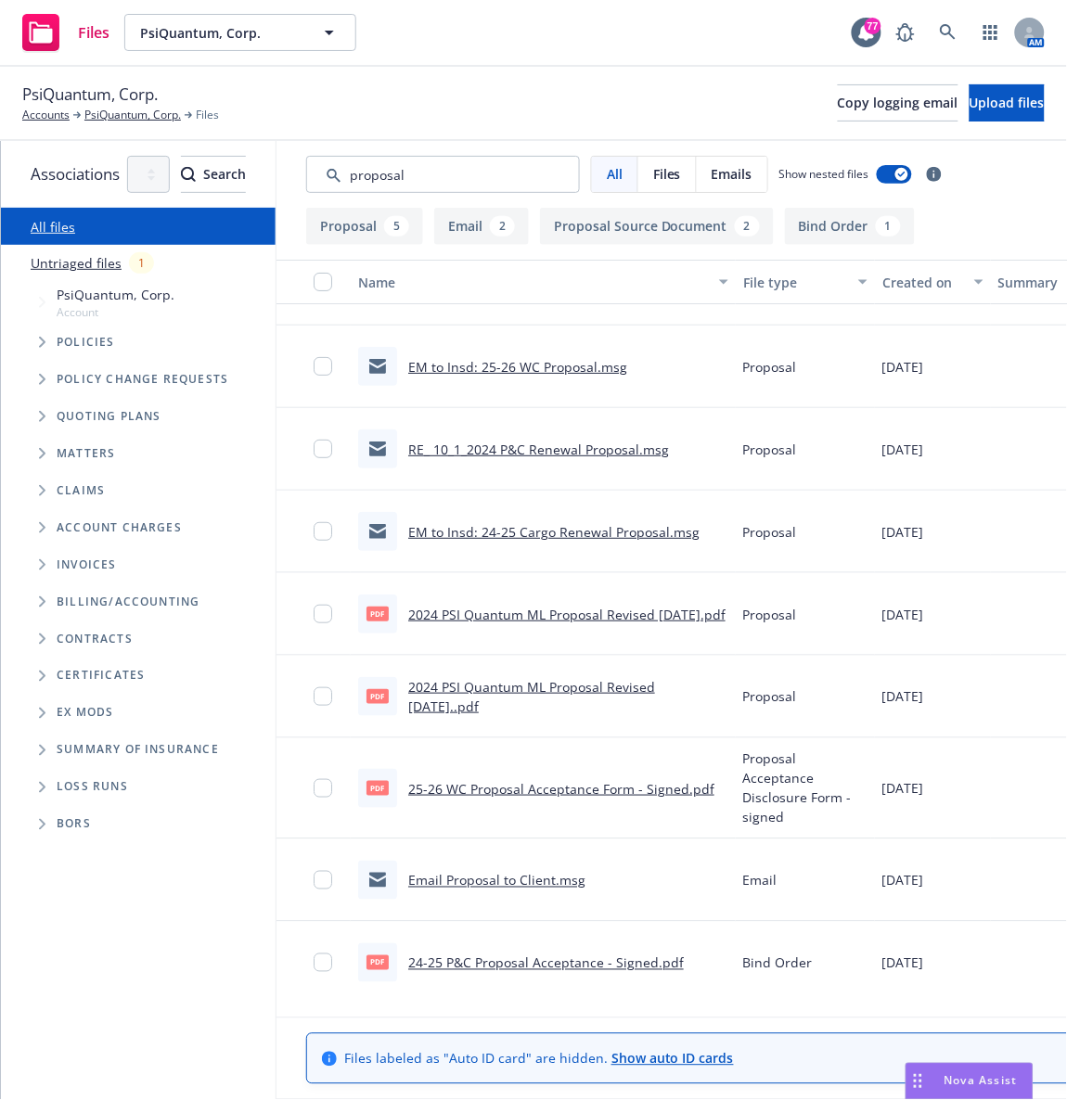
click at [580, 796] on link "25-26 WC Proposal Acceptance Form - Signed.pdf" at bounding box center [561, 789] width 306 height 18
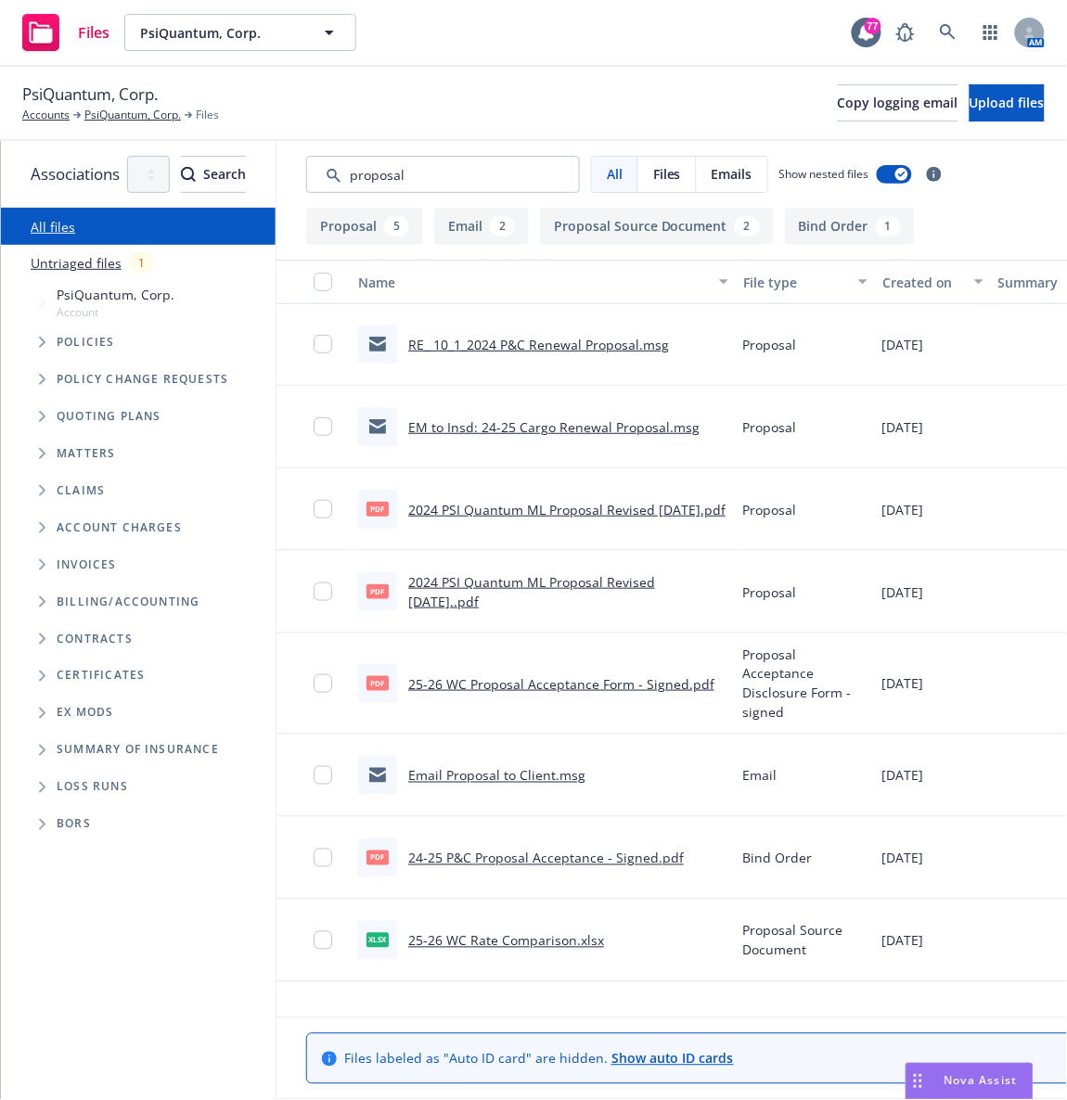
scroll to position [168, 0]
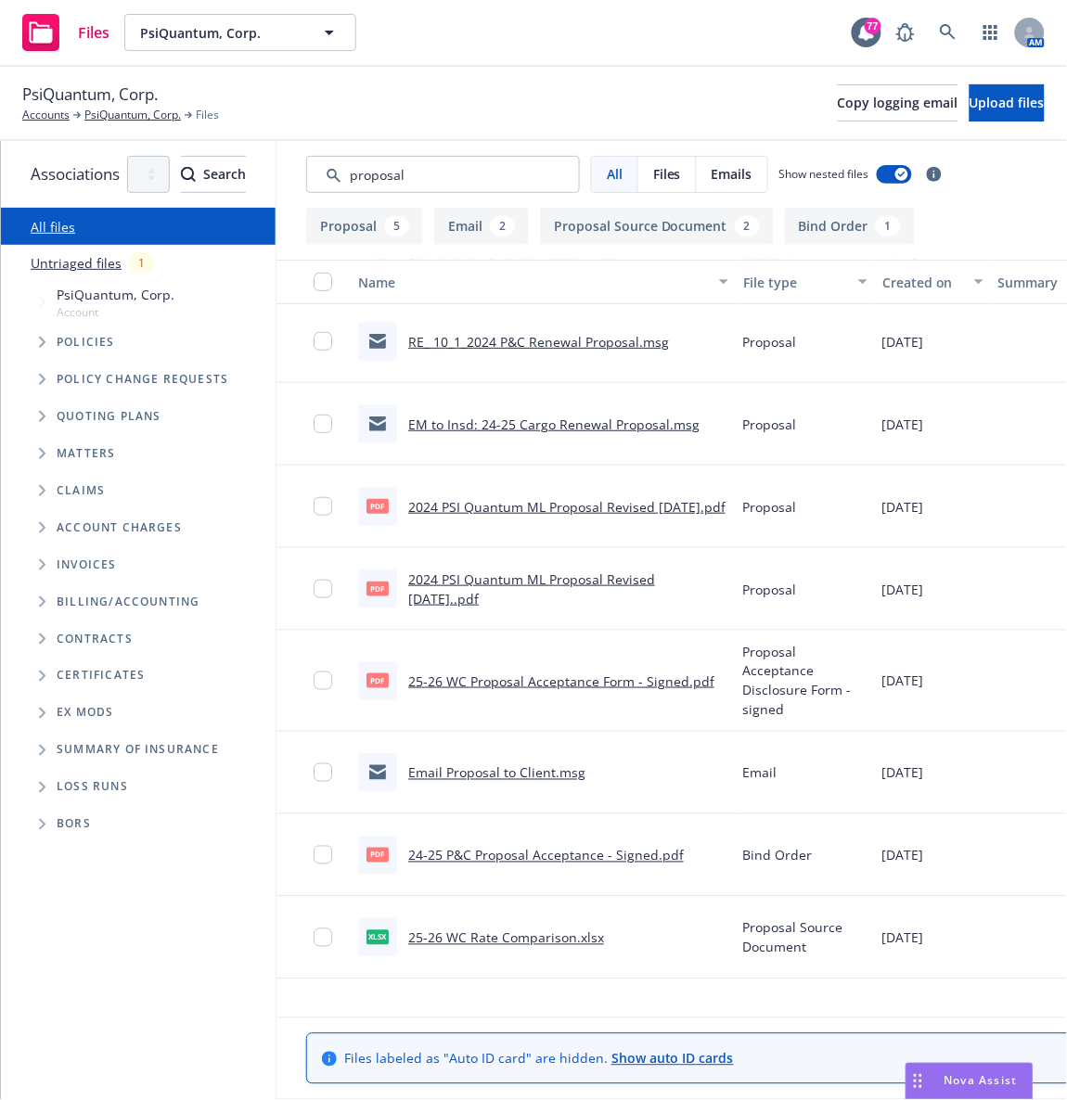
click at [577, 860] on link "24-25 P&C Proposal Acceptance - Signed.pdf" at bounding box center [545, 856] width 275 height 18
